Goal: Check status: Check status

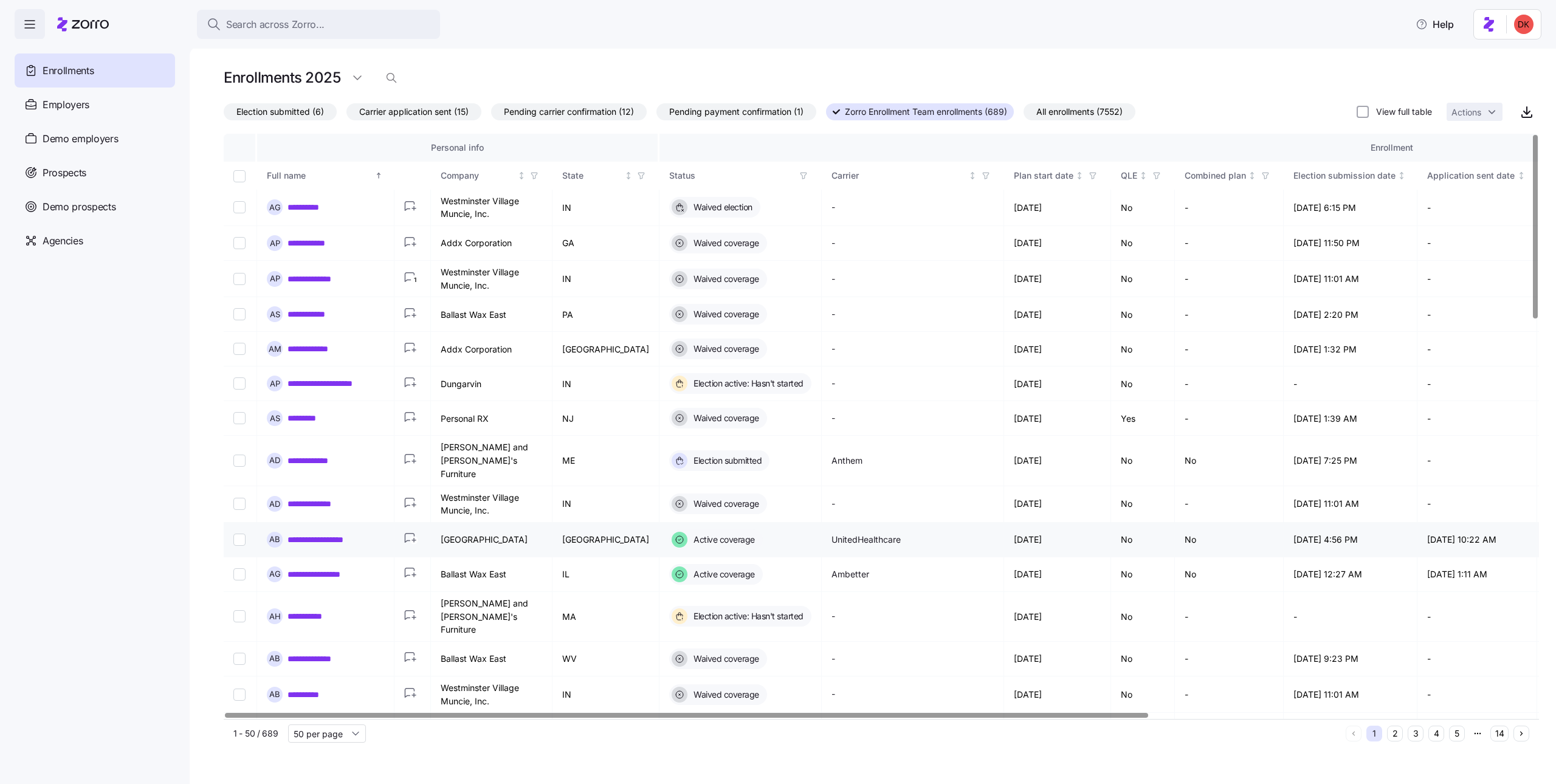
click at [328, 533] on link "**********" at bounding box center [325, 539] width 75 height 12
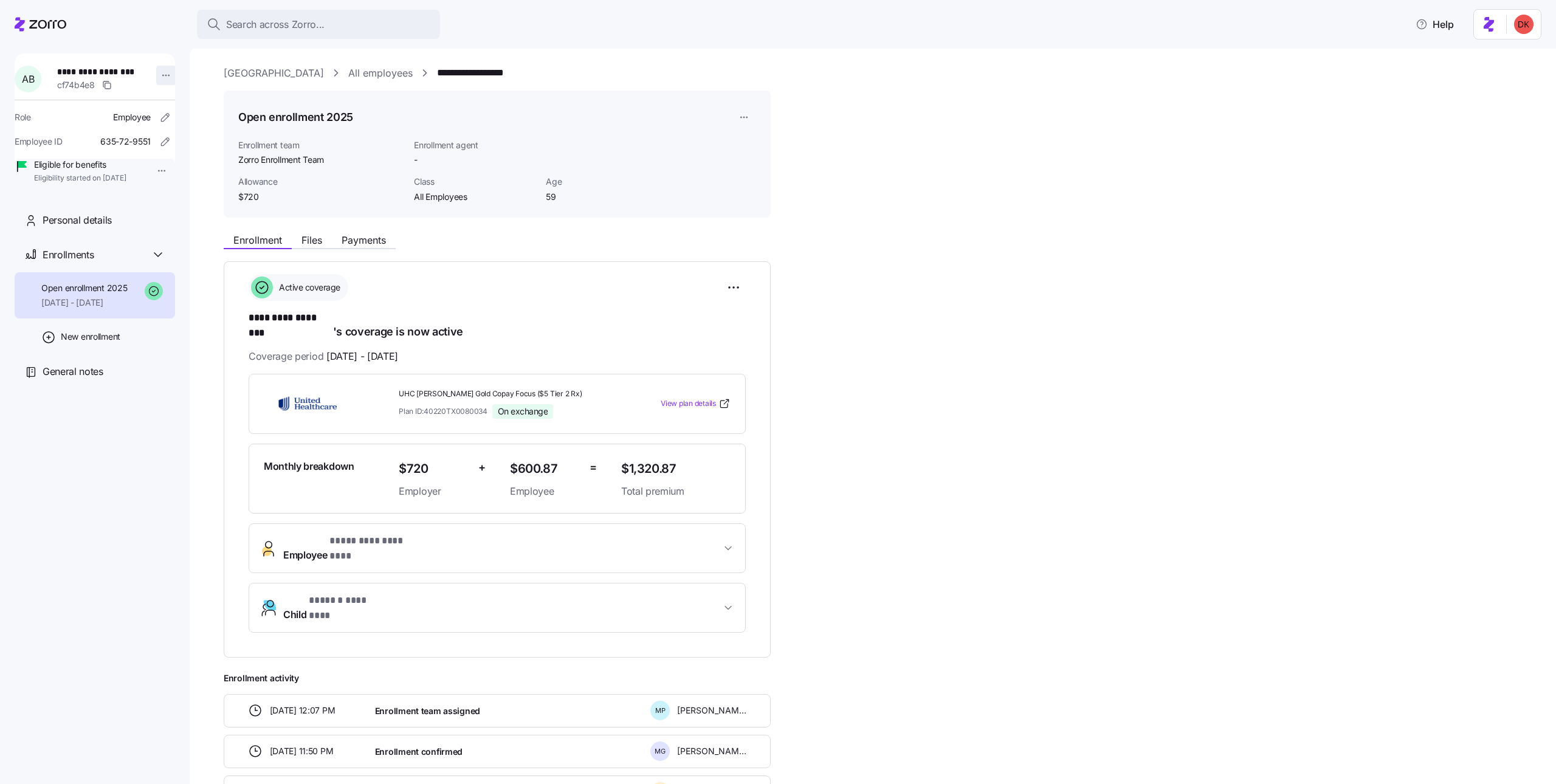
click at [158, 69] on html "**********" at bounding box center [778, 388] width 1556 height 777
click at [197, 160] on div "Log in as" at bounding box center [192, 163] width 36 height 13
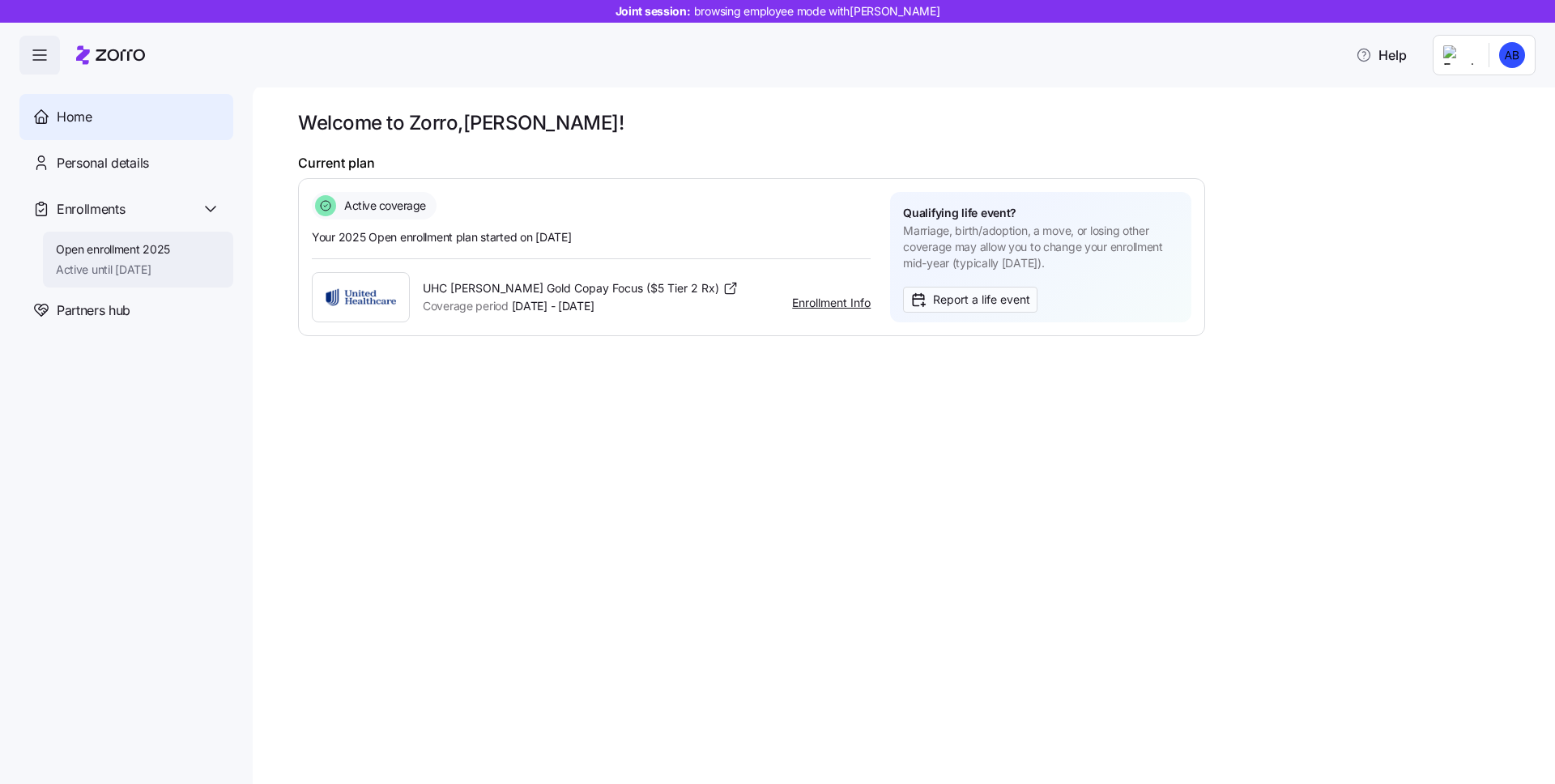
click at [167, 258] on div "Open enrollment 2025 Active until [DATE]" at bounding box center [113, 259] width 114 height 36
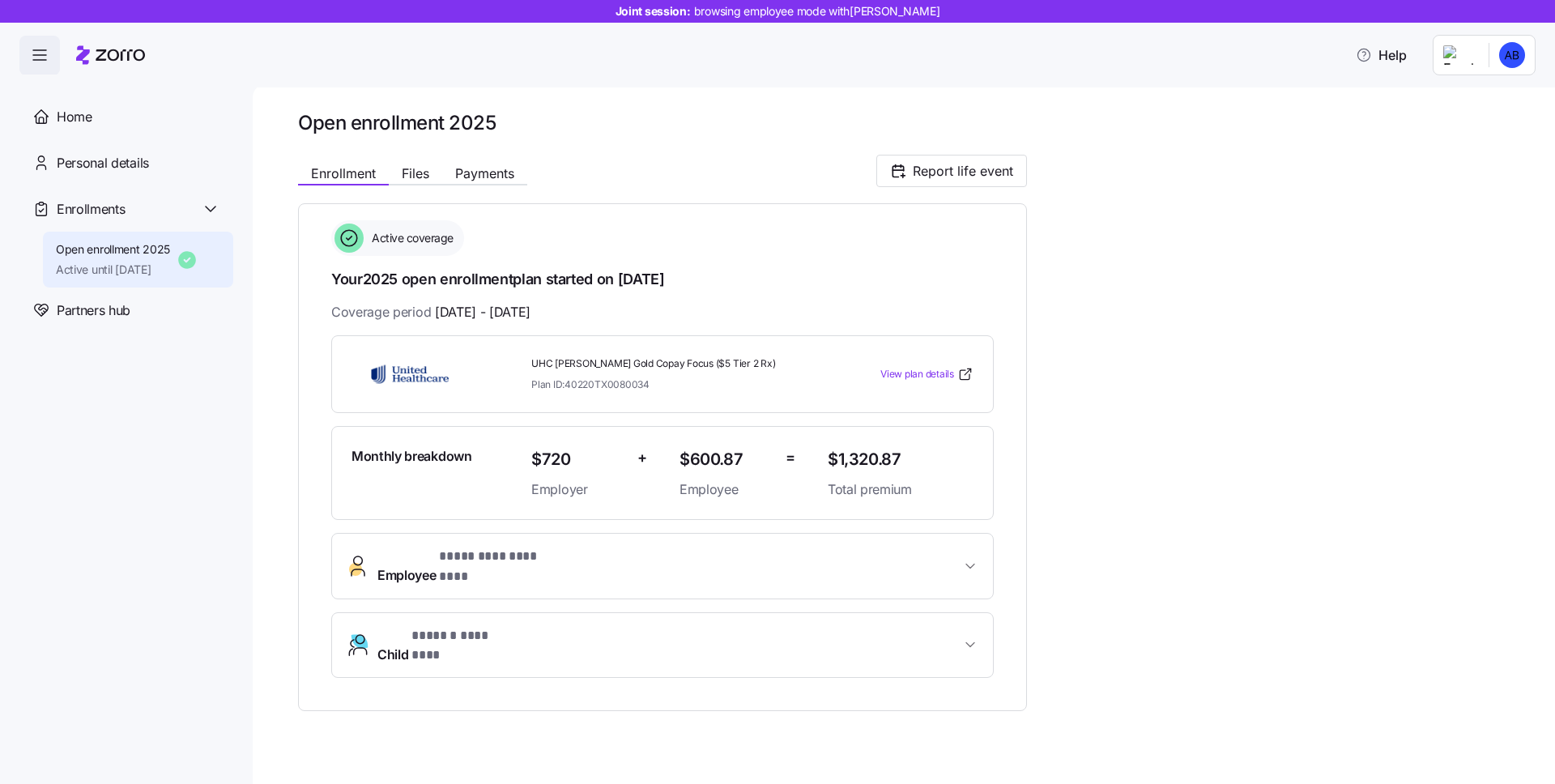
click at [403, 185] on div "Enrollment Files Payments Report life event" at bounding box center [662, 171] width 729 height 33
click at [411, 175] on span "Files" at bounding box center [415, 173] width 27 height 13
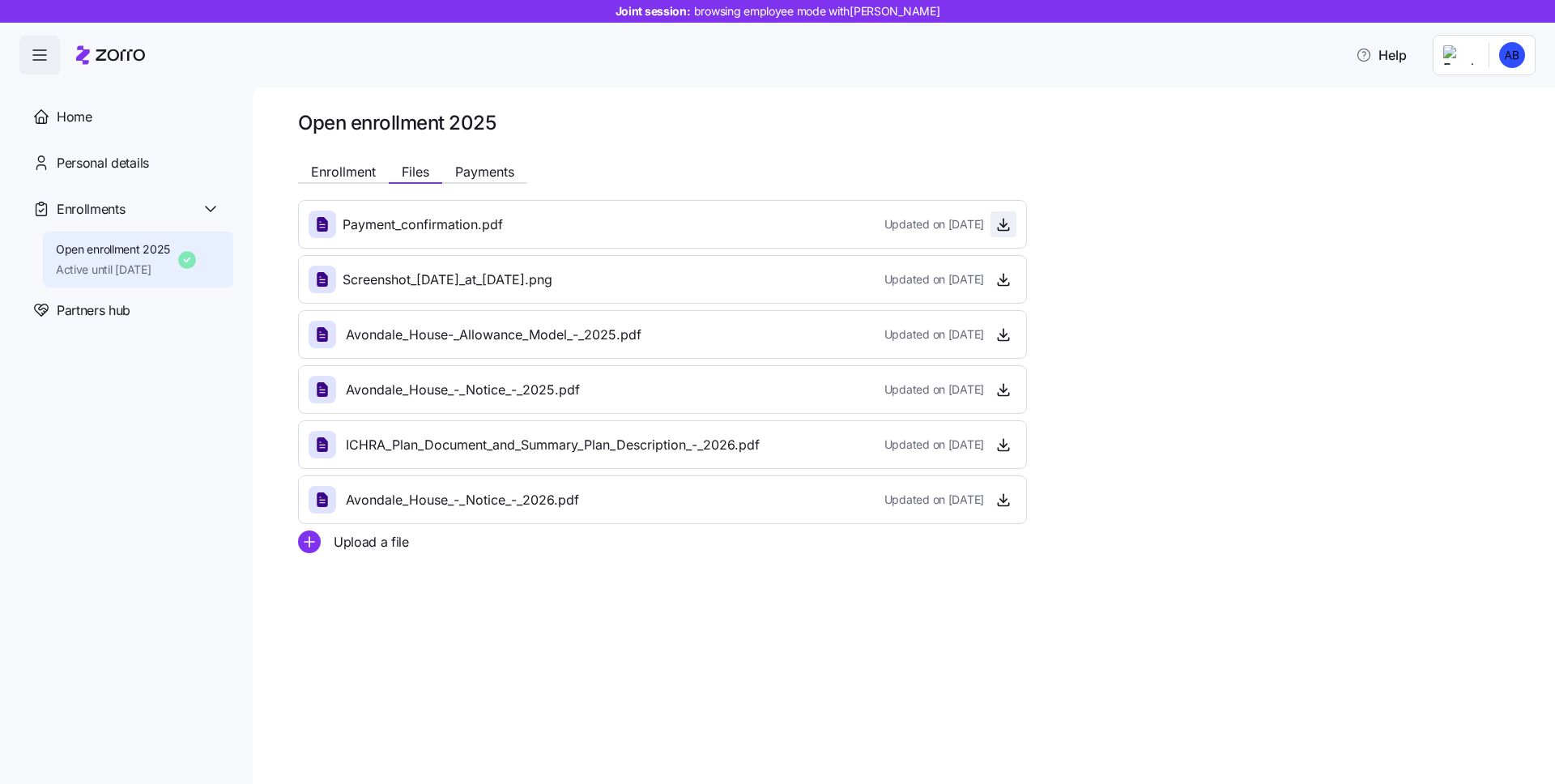
click at [1004, 224] on icon "button" at bounding box center [1004, 223] width 0 height 8
click at [357, 174] on span "Enrollment" at bounding box center [344, 171] width 65 height 13
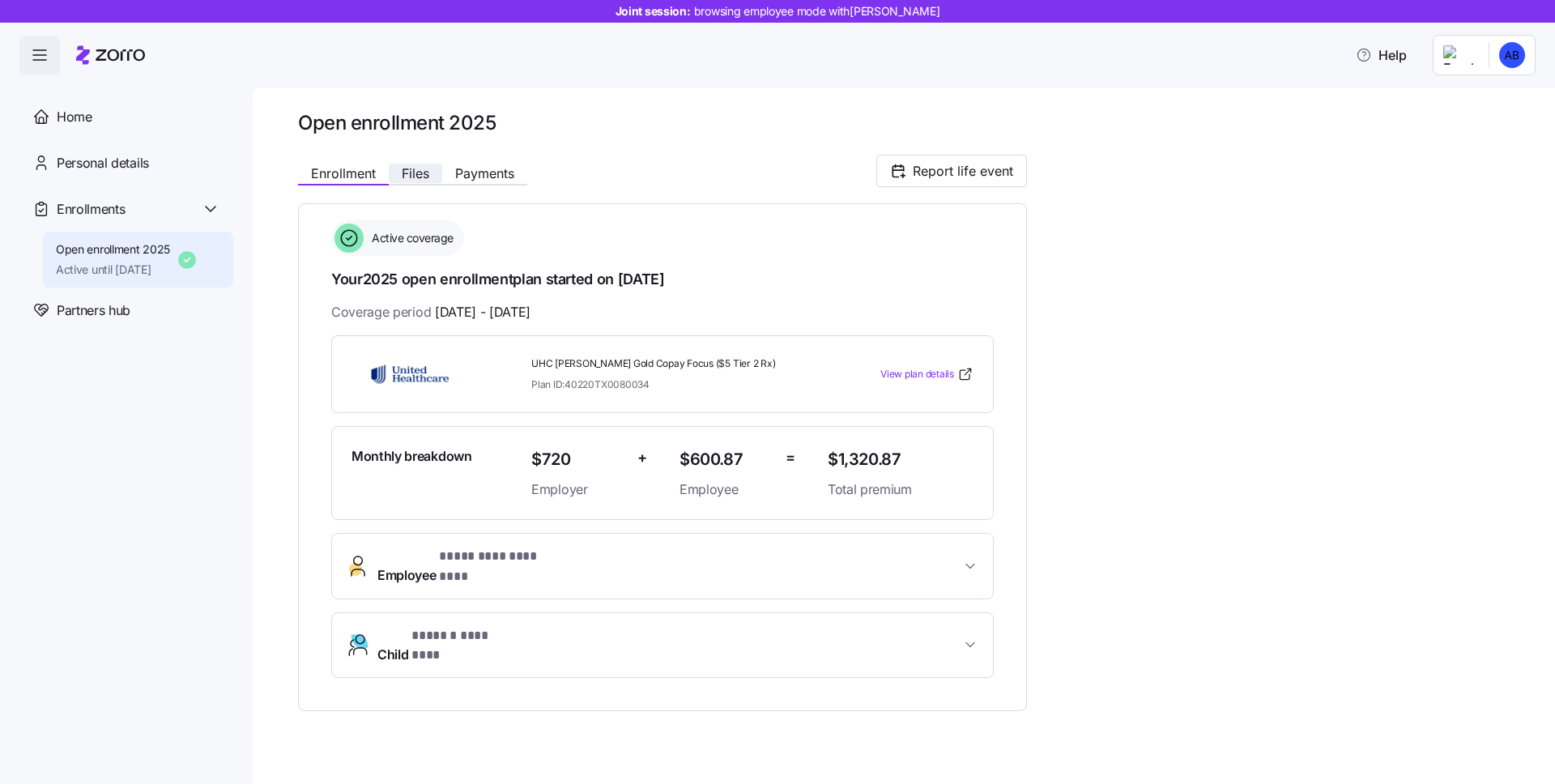
click at [418, 172] on span "Files" at bounding box center [415, 173] width 27 height 13
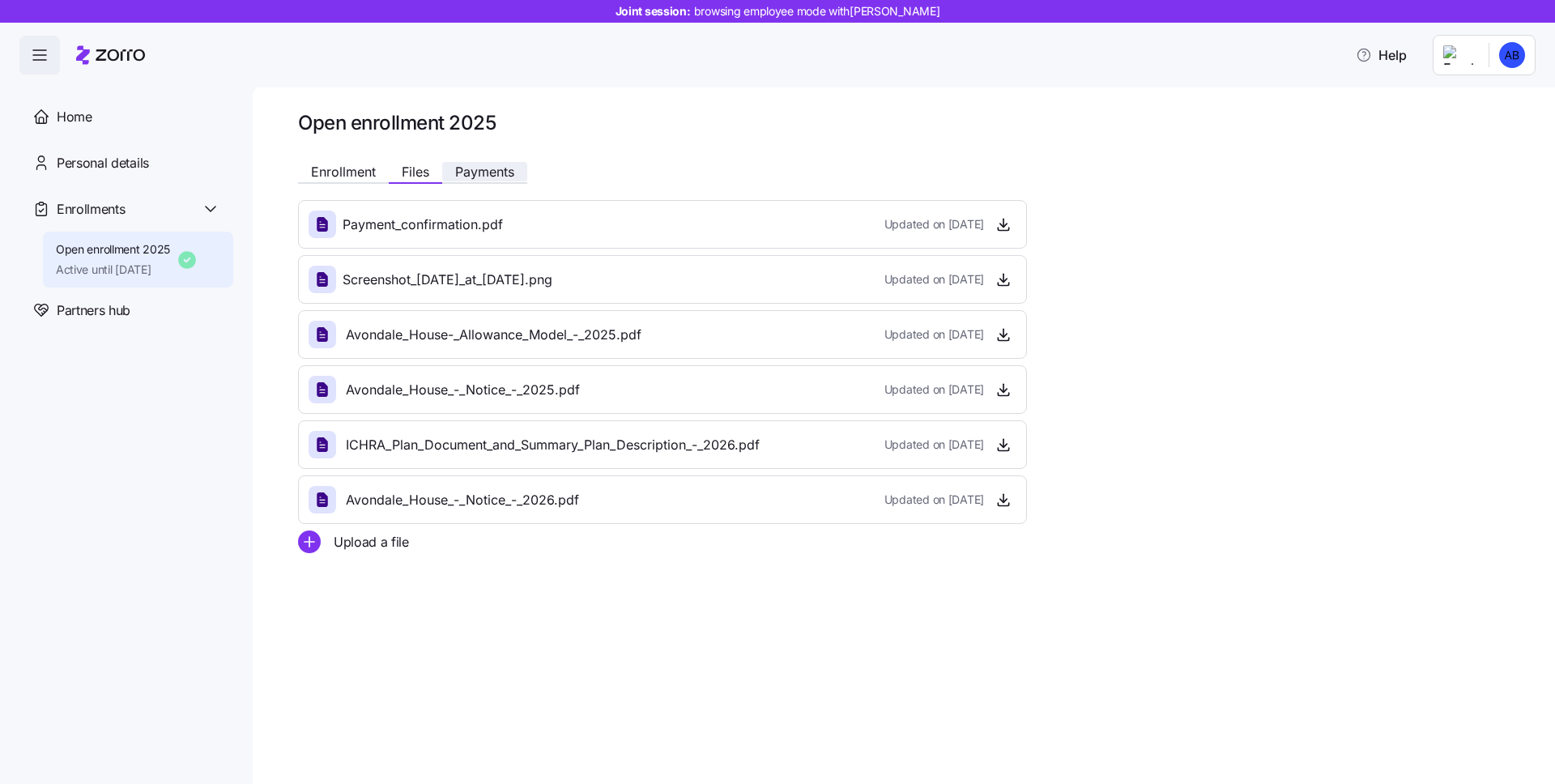
click at [470, 171] on span "Payments" at bounding box center [484, 171] width 59 height 13
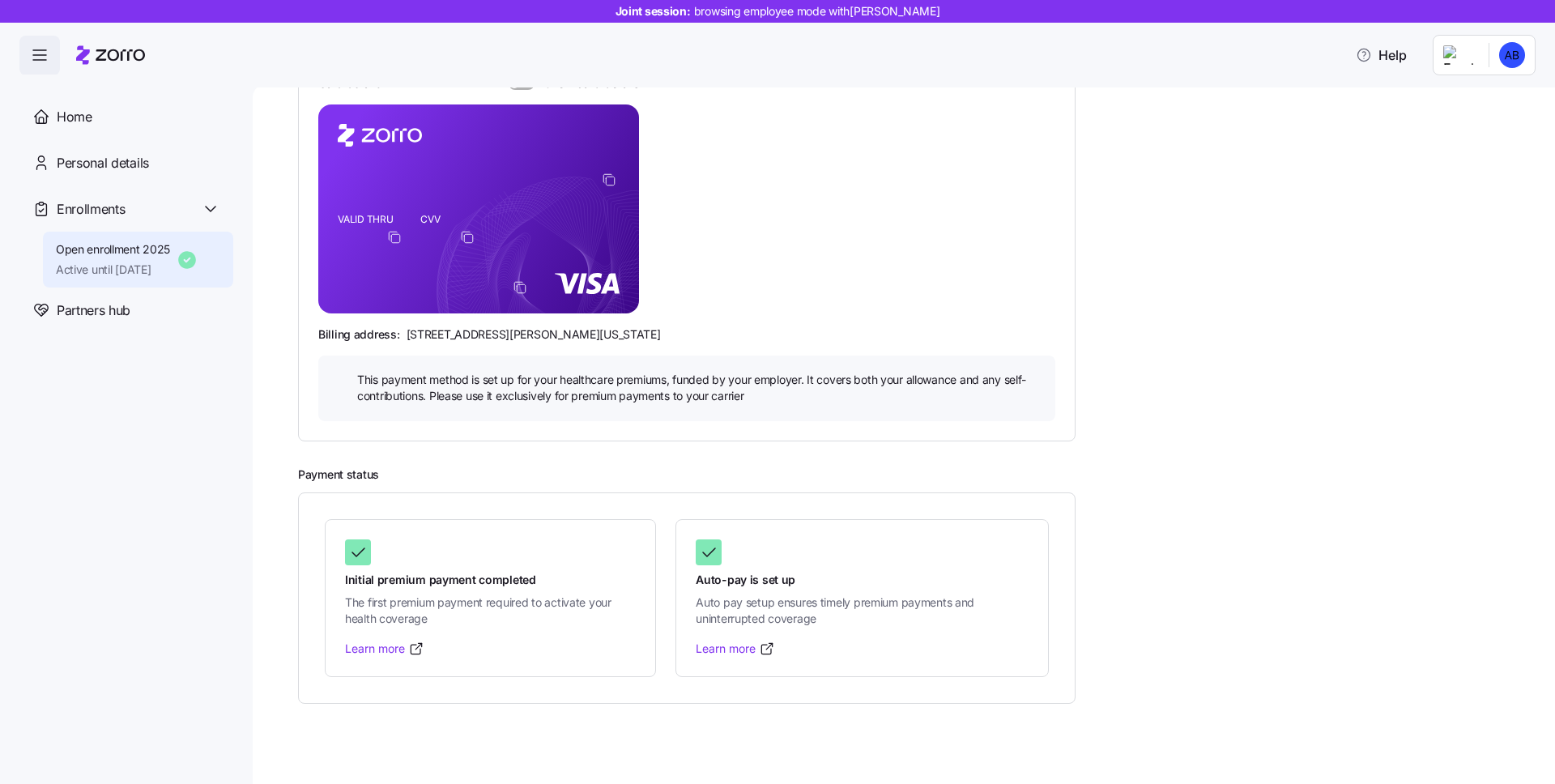
scroll to position [294, 0]
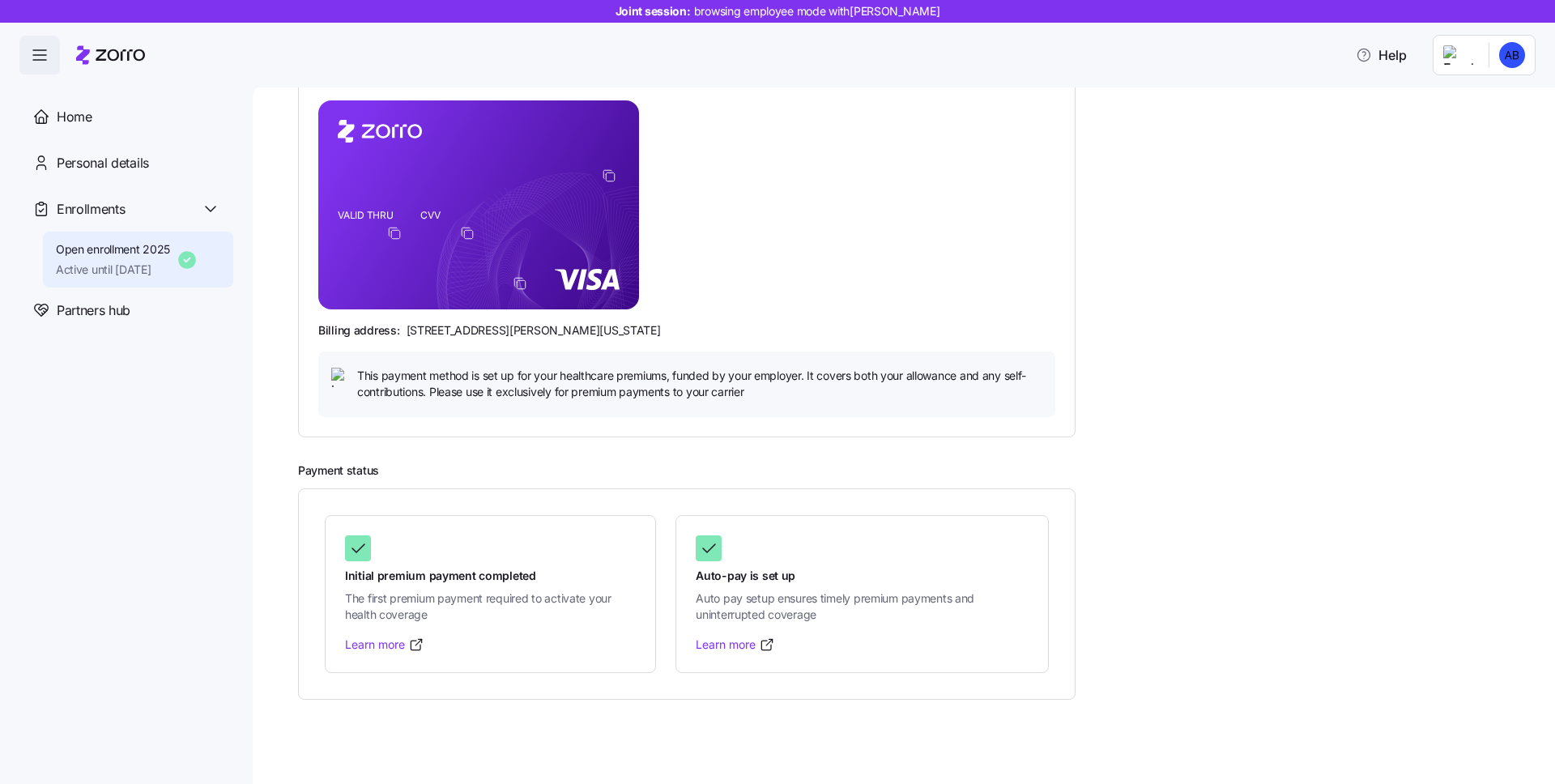
click at [337, 376] on img at bounding box center [341, 377] width 19 height 19
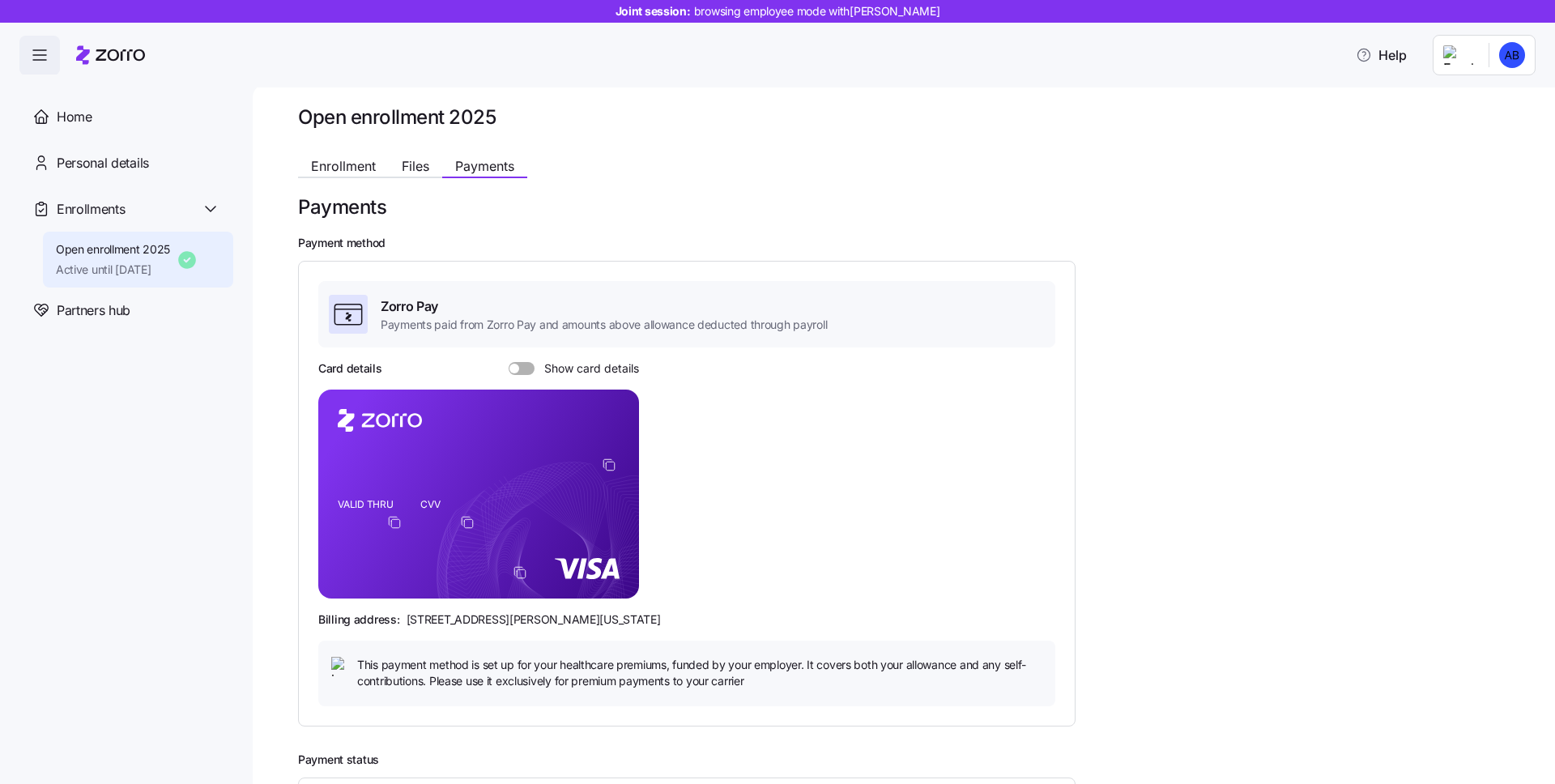
scroll to position [0, 0]
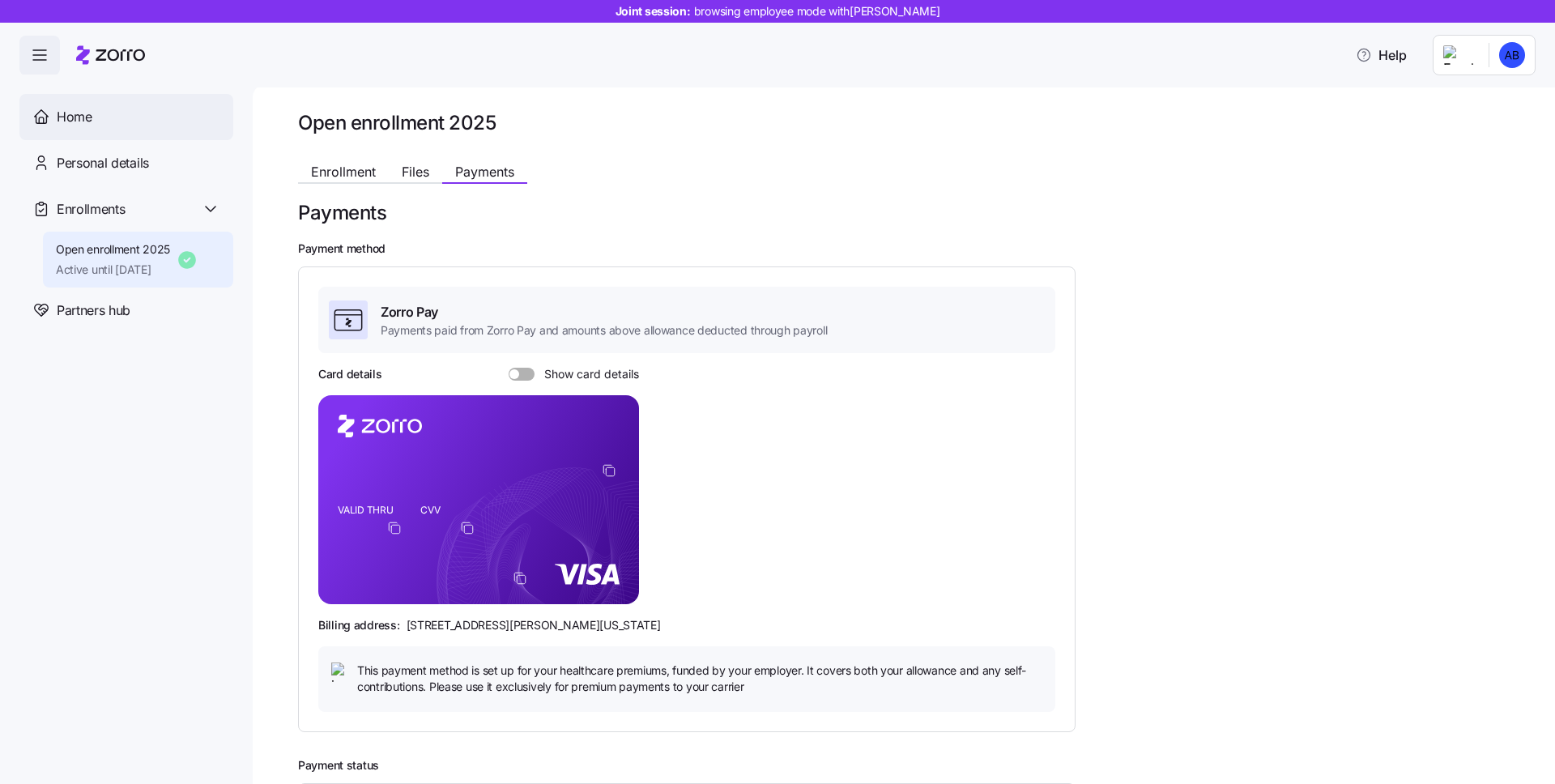
click at [126, 116] on div "Home" at bounding box center [138, 117] width 163 height 20
